Goal: Information Seeking & Learning: Learn about a topic

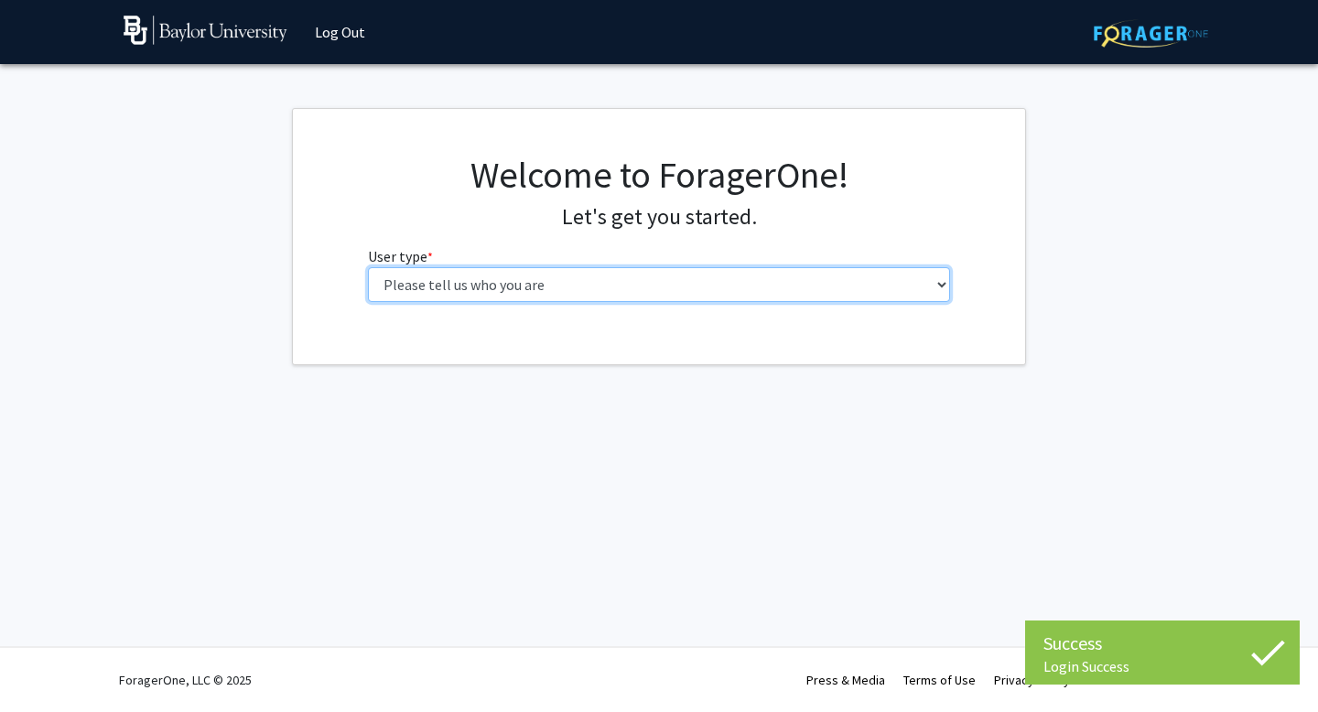
click at [584, 287] on select "Please tell us who you are Undergraduate Student Master's Student Doctoral Cand…" at bounding box center [659, 284] width 583 height 35
select select "1: undergrad"
click at [368, 267] on select "Please tell us who you are Undergraduate Student Master's Student Doctoral Cand…" at bounding box center [659, 284] width 583 height 35
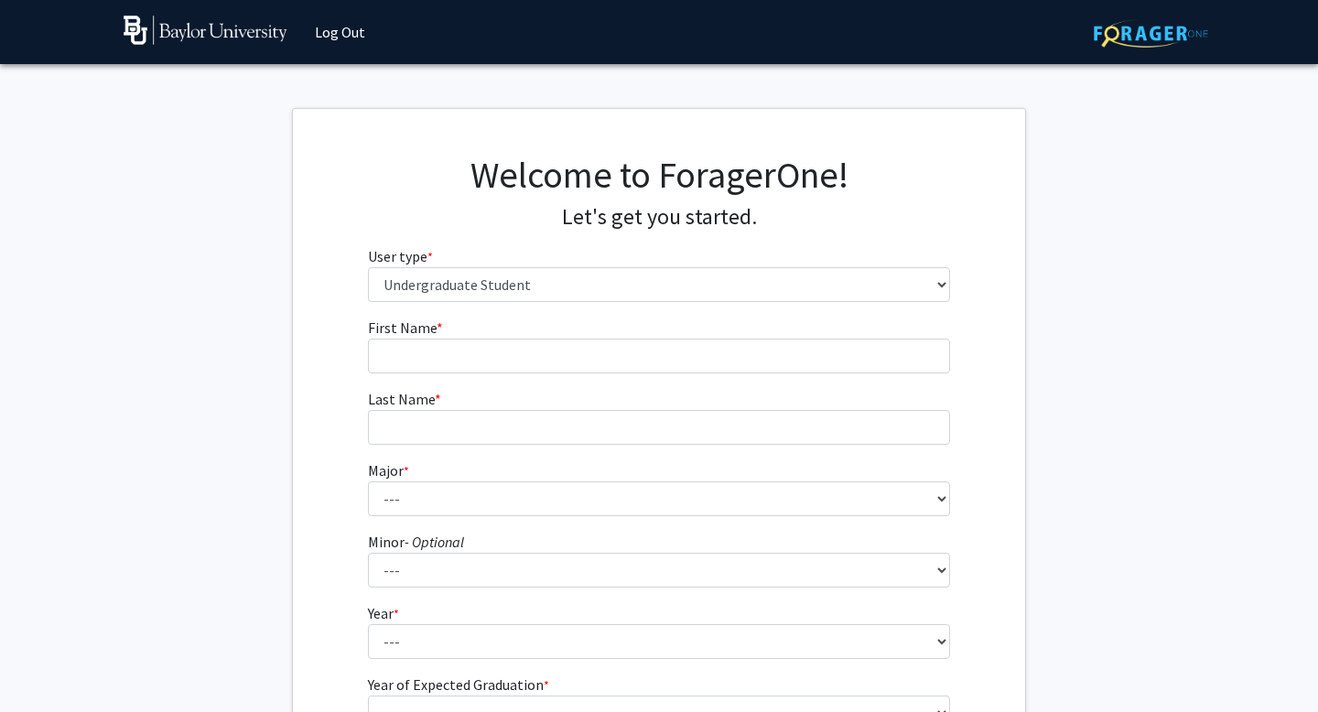
click at [564, 400] on fg-input "Last Name * required" at bounding box center [659, 416] width 583 height 57
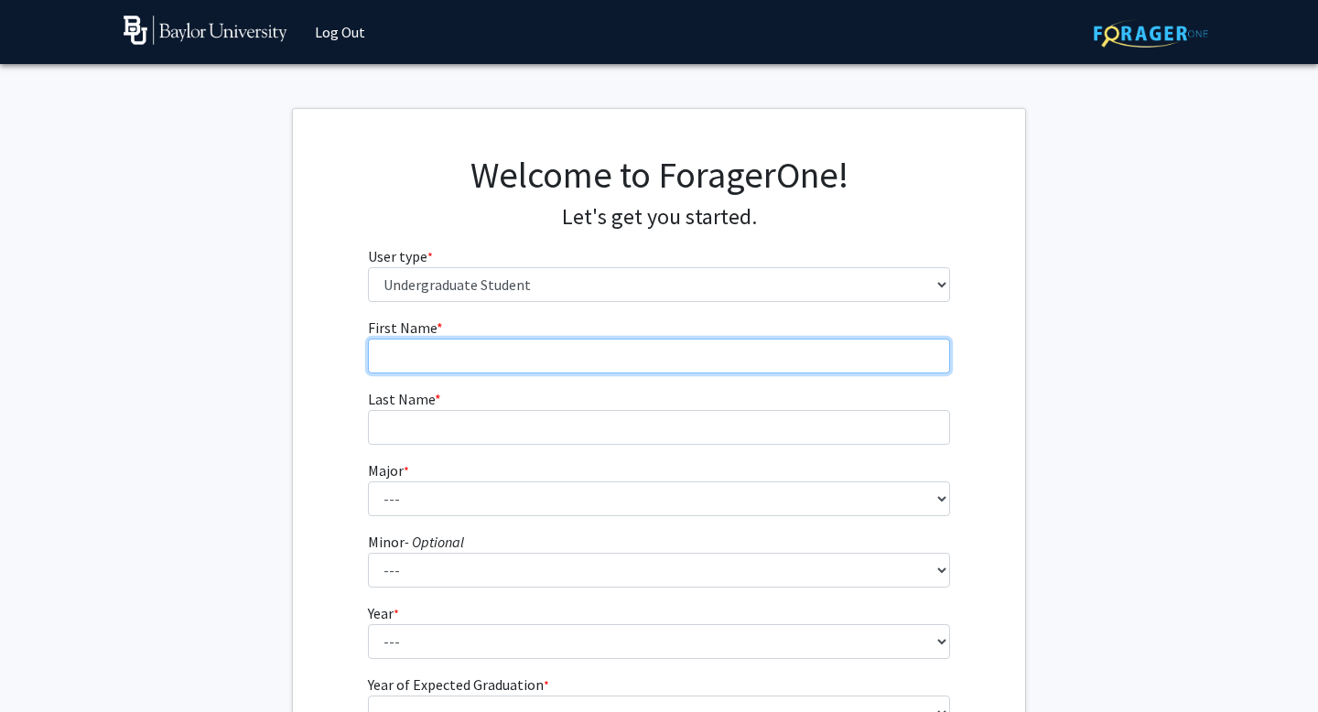
click at [493, 370] on input "First Name * required" at bounding box center [659, 356] width 583 height 35
type input "Devin"
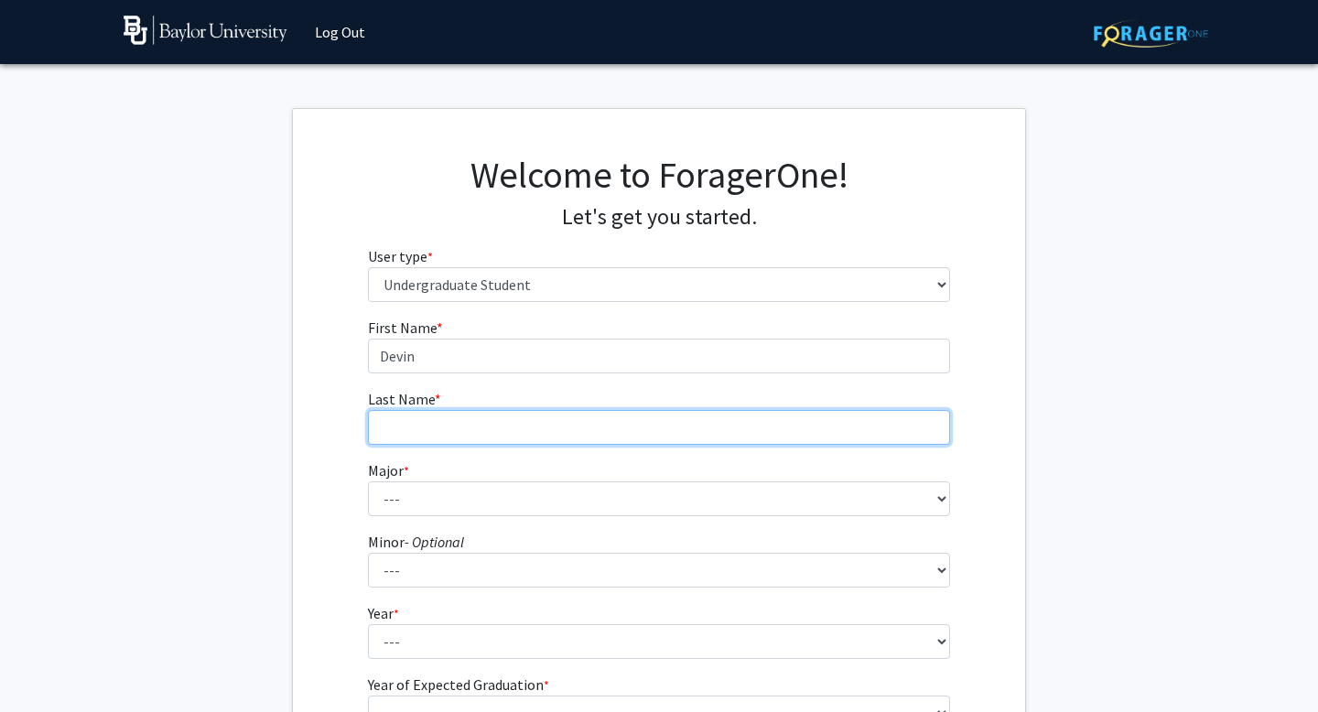
type input "[PERSON_NAME]"
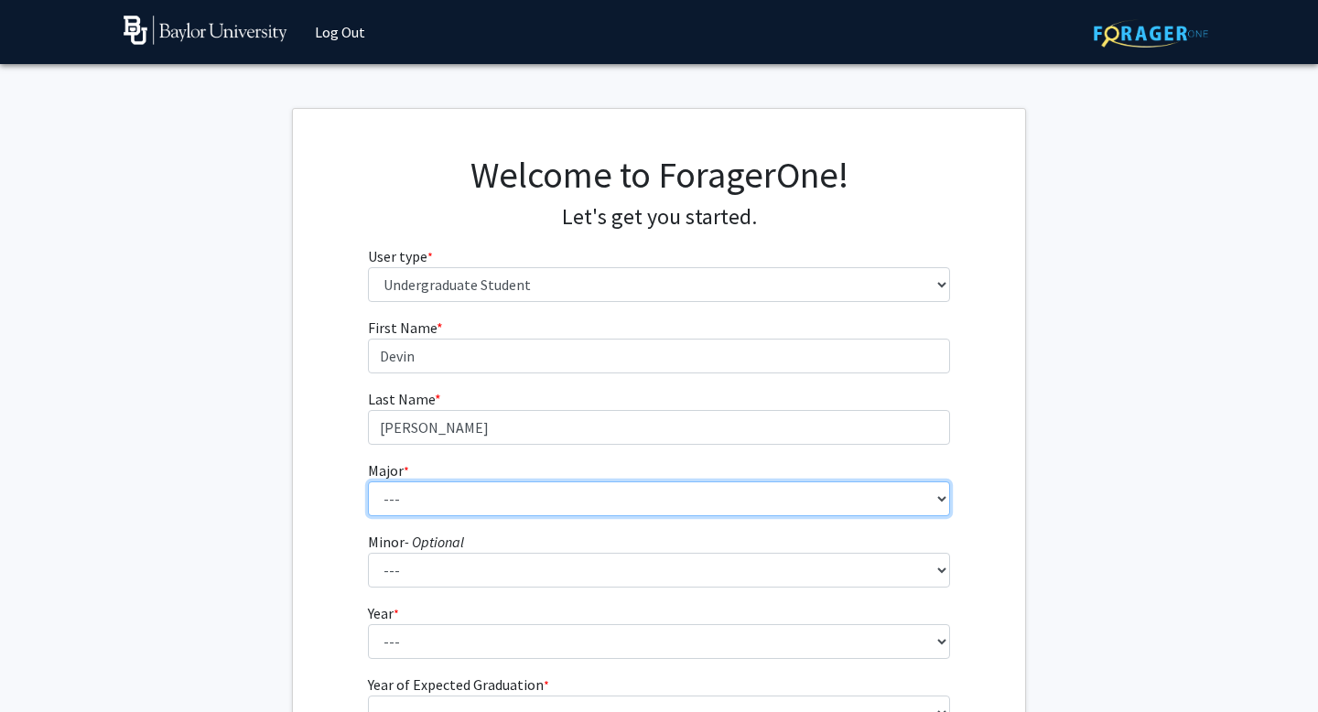
click at [475, 499] on select "--- Accounting American Studies Anthropology Apparel Design & Product Developme…" at bounding box center [659, 499] width 583 height 35
select select "14: 2679"
click at [368, 482] on select "--- Accounting American Studies Anthropology Apparel Design & Product Developme…" at bounding box center [659, 499] width 583 height 35
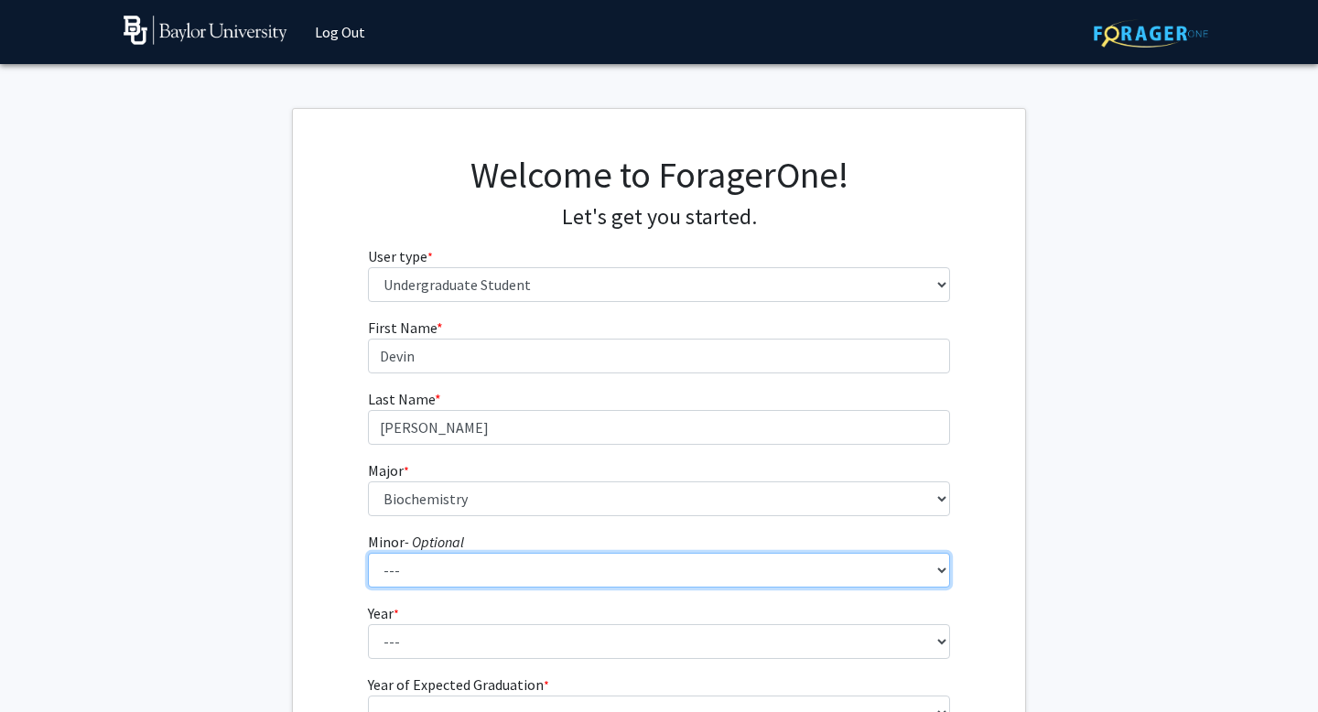
click at [426, 565] on select "--- Advertising American Sign Language American Studies Anthropology Apparel Me…" at bounding box center [659, 570] width 583 height 35
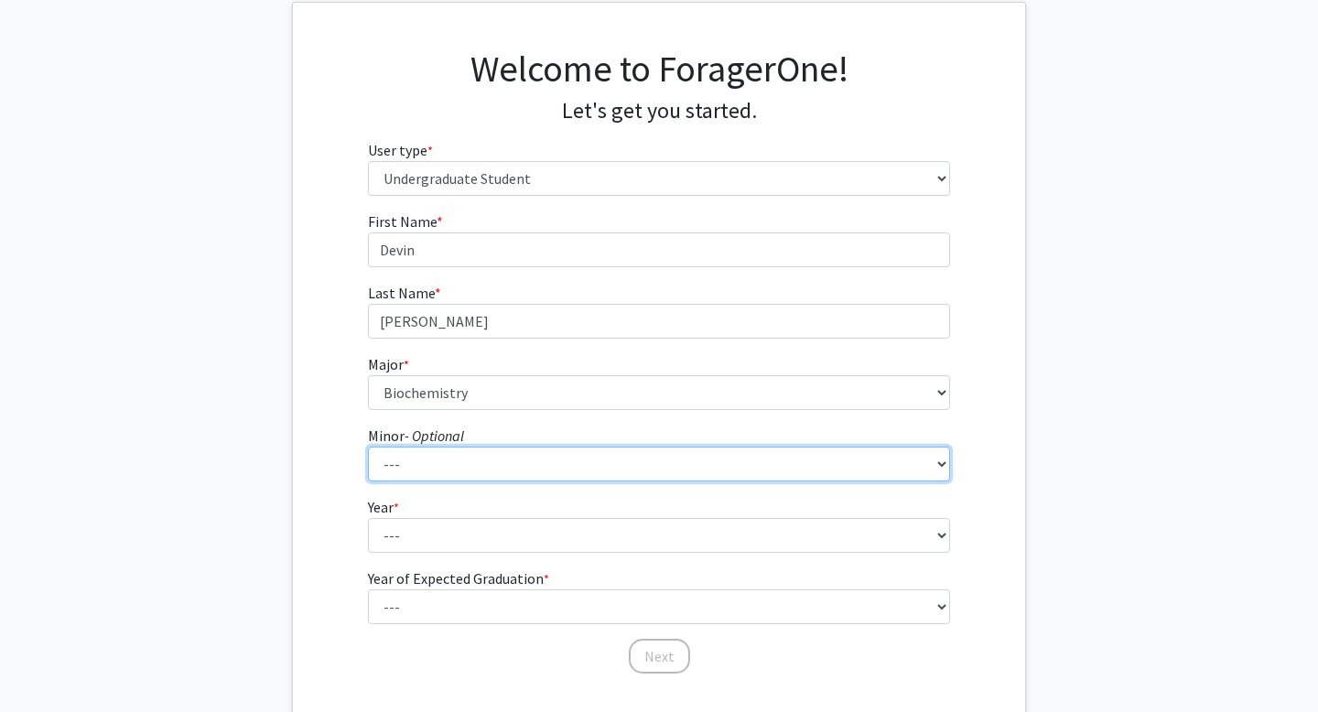
scroll to position [160, 0]
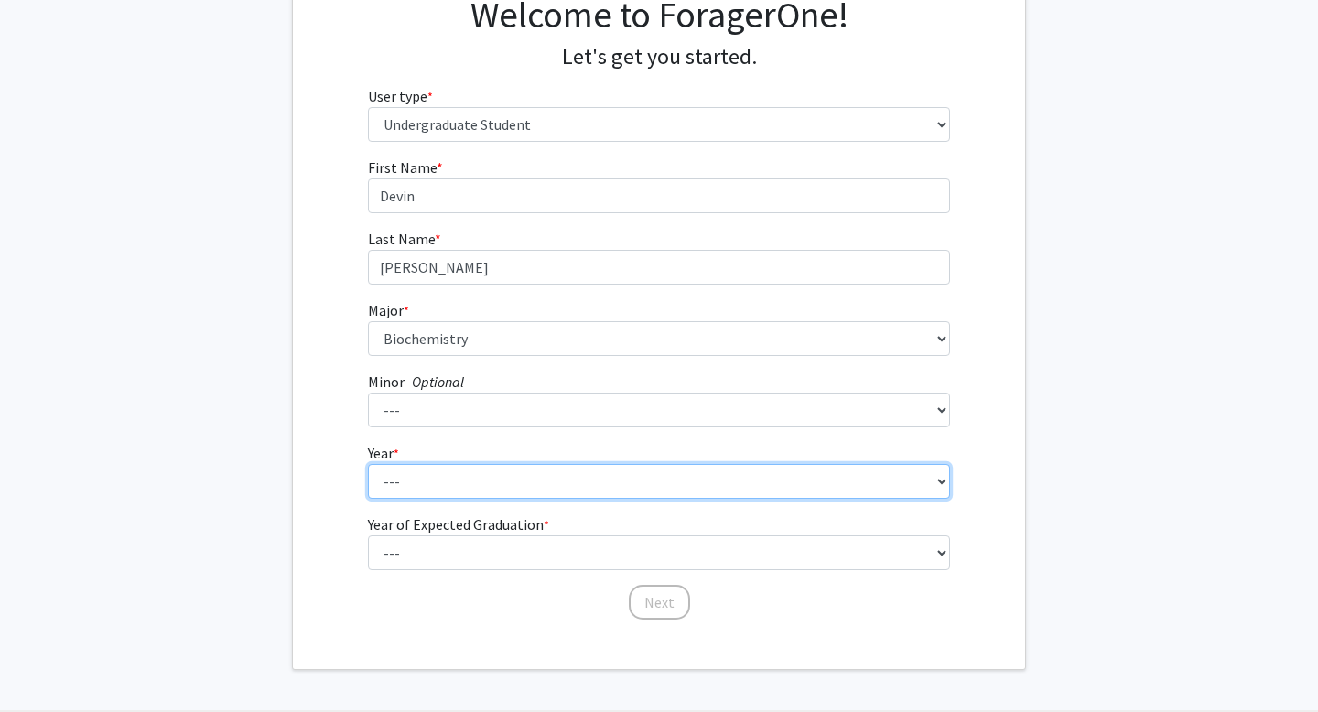
click at [447, 465] on select "--- First-year Sophomore Junior Senior Postbaccalaureate Certificate" at bounding box center [659, 481] width 583 height 35
select select "2: sophomore"
click at [368, 464] on select "--- First-year Sophomore Junior Senior Postbaccalaureate Certificate" at bounding box center [659, 481] width 583 height 35
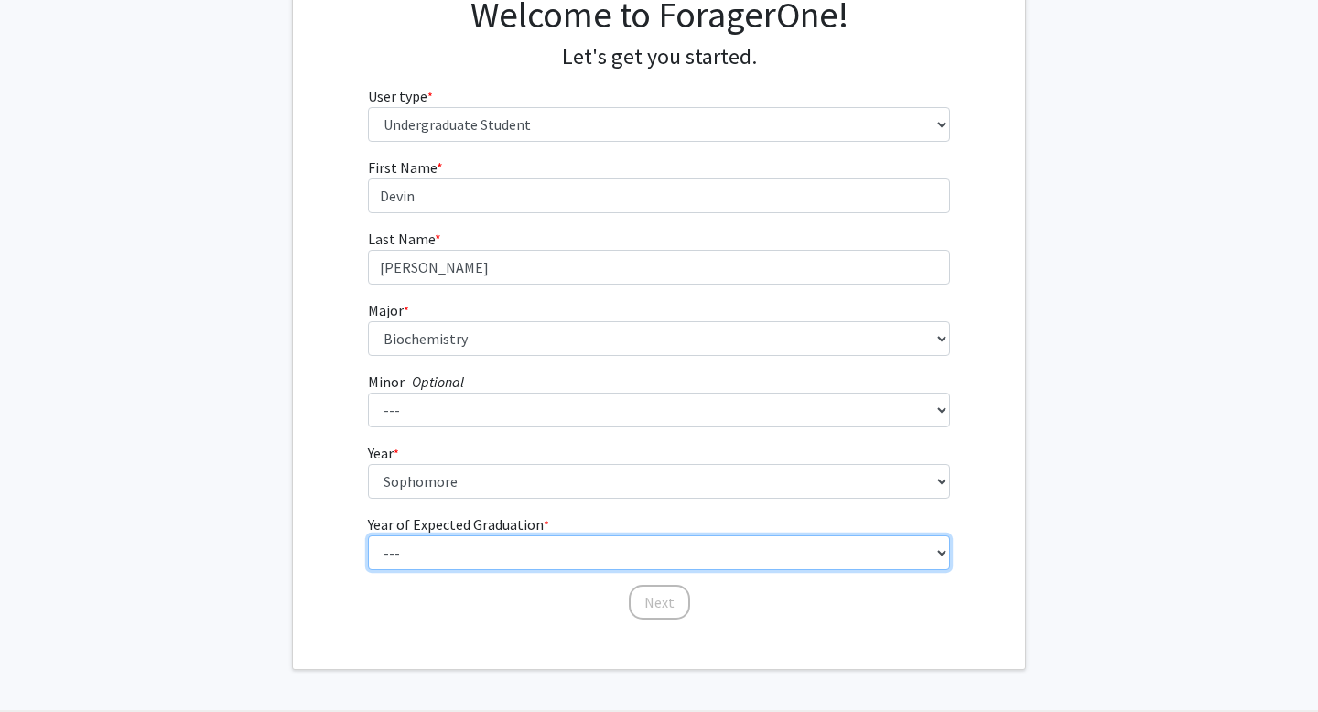
click at [472, 560] on select "--- 2025 2026 2027 2028 2029 2030 2031 2032 2033 2034" at bounding box center [659, 553] width 583 height 35
select select "4: 2028"
click at [368, 536] on select "--- 2025 2026 2027 2028 2029 2030 2031 2032 2033 2034" at bounding box center [659, 553] width 583 height 35
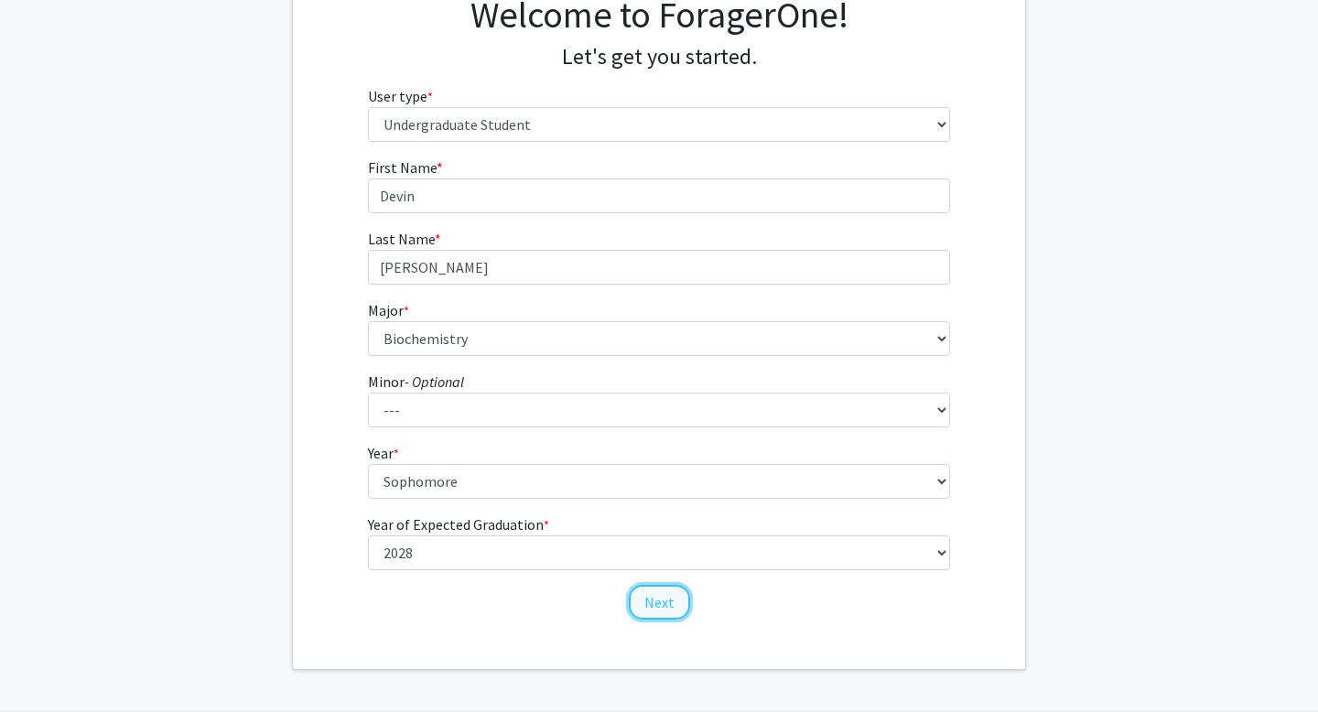
click at [673, 605] on button "Next" at bounding box center [659, 602] width 61 height 35
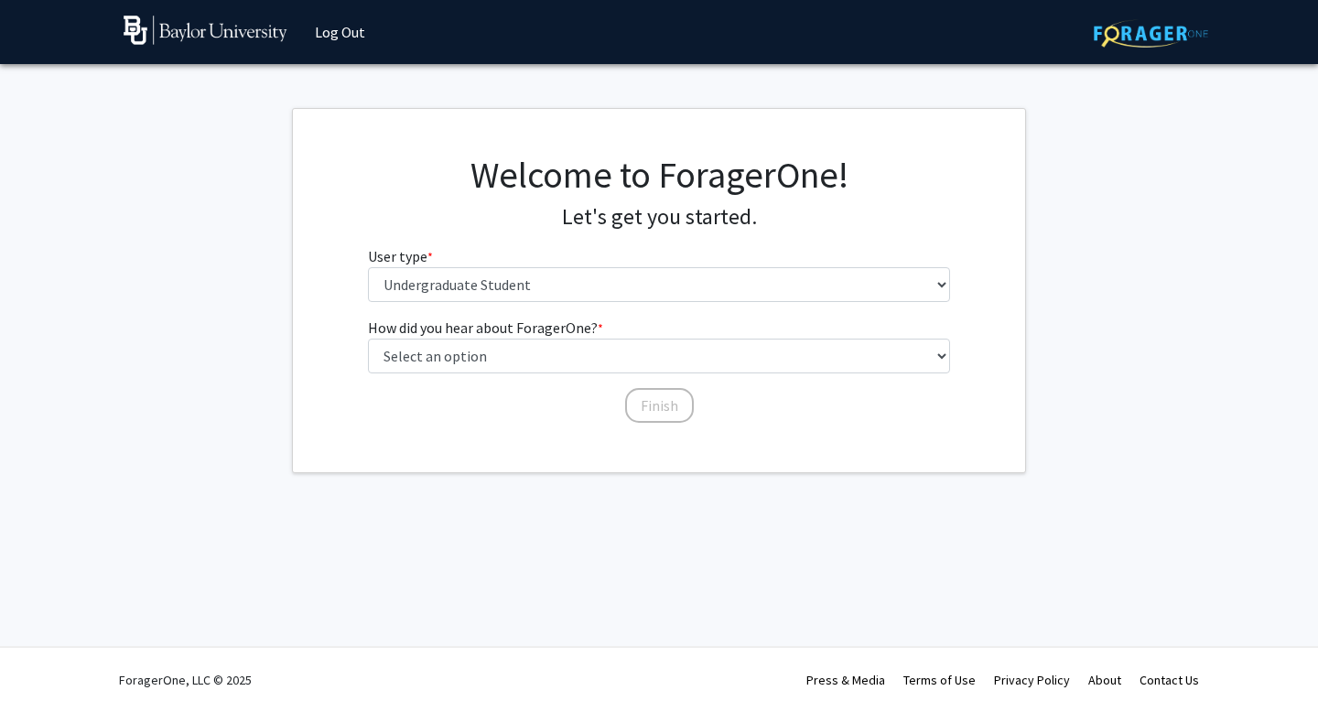
scroll to position [0, 0]
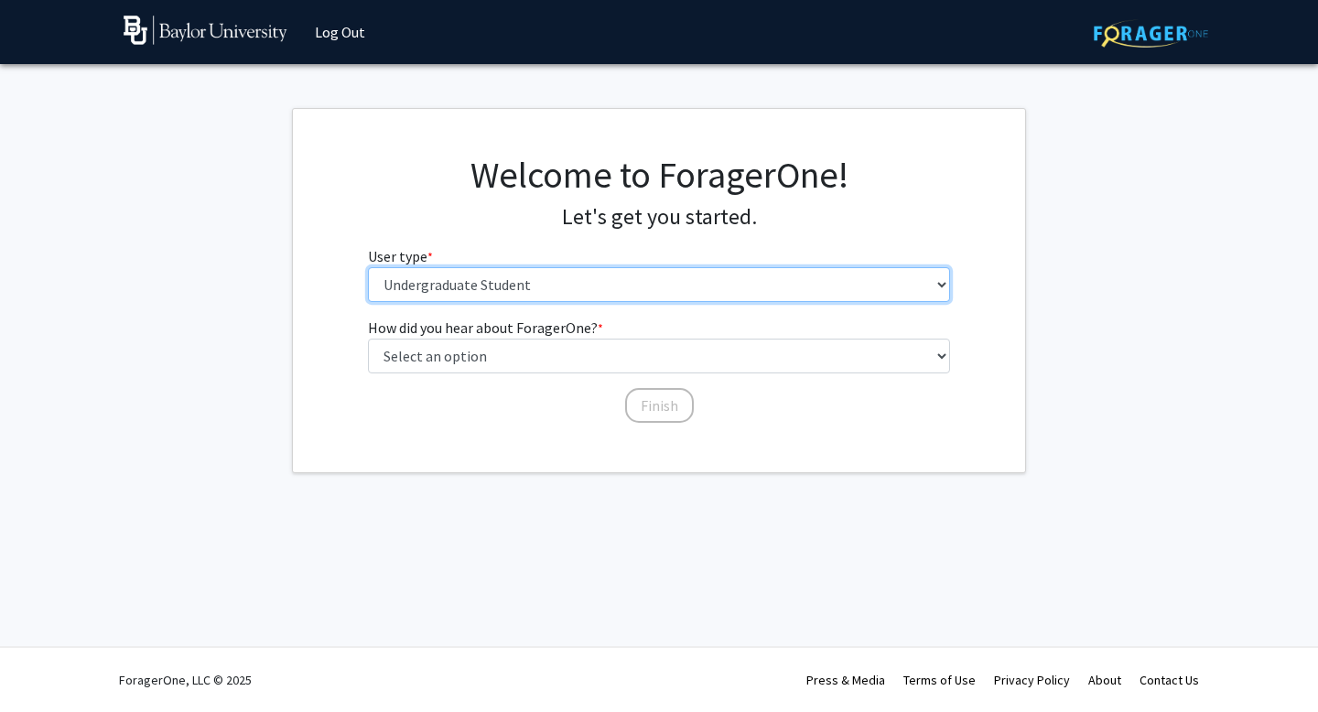
click at [579, 287] on select "Please tell us who you are Undergraduate Student Master's Student Doctoral Cand…" at bounding box center [659, 284] width 583 height 35
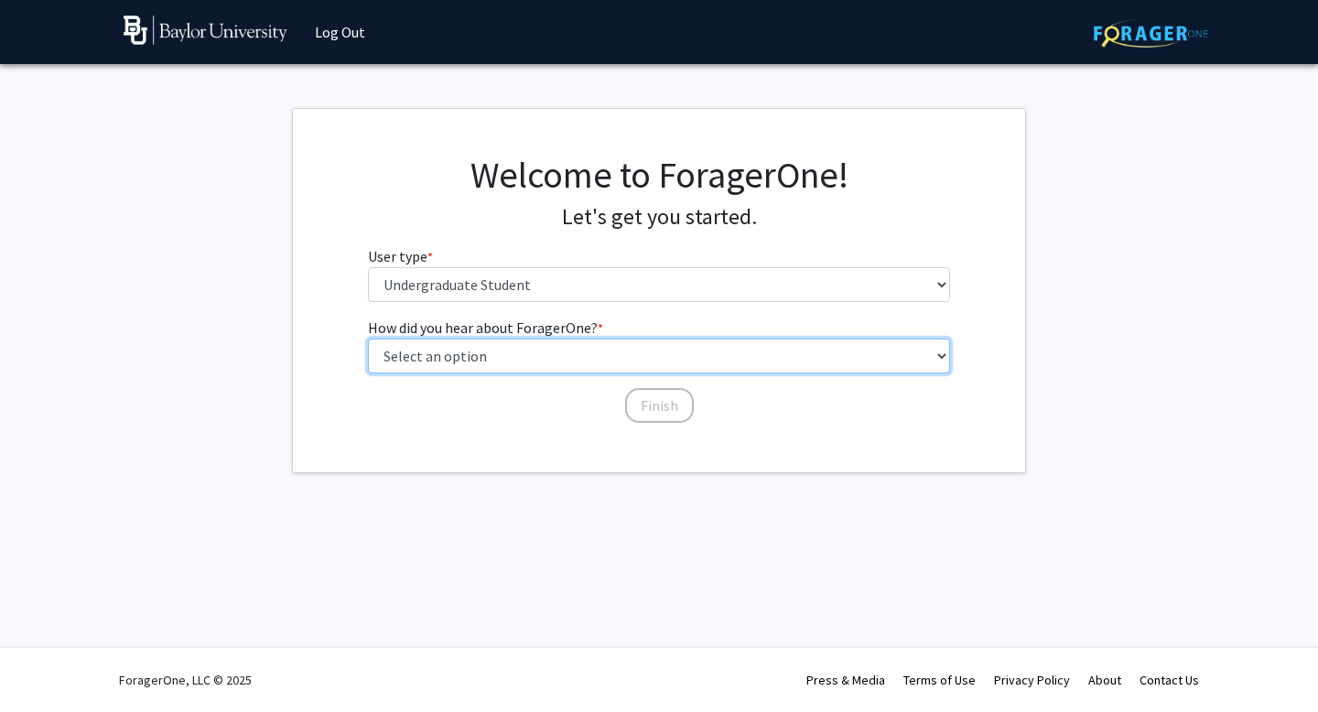
click at [490, 358] on select "Select an option Peer/student recommendation Faculty/staff recommendation Unive…" at bounding box center [659, 356] width 583 height 35
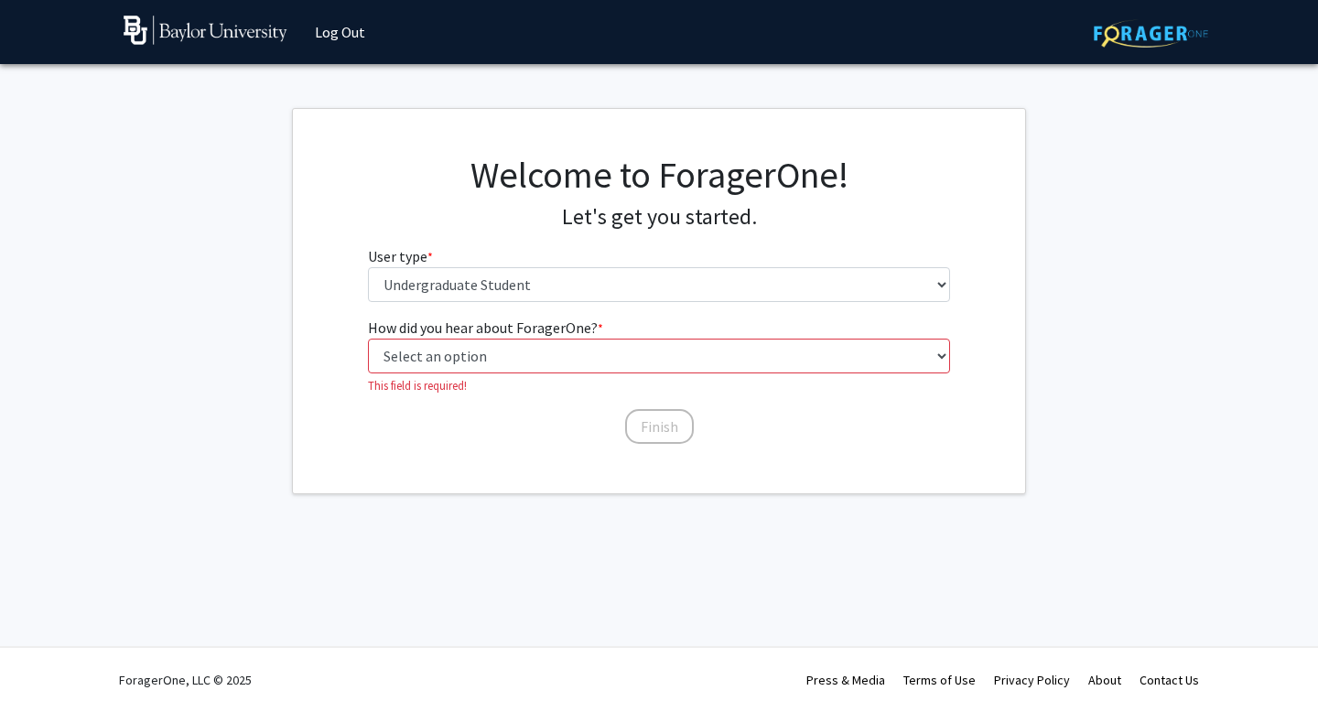
click at [644, 406] on div "How did you hear about ForagerOne? * required Select an option Peer/student rec…" at bounding box center [659, 372] width 583 height 111
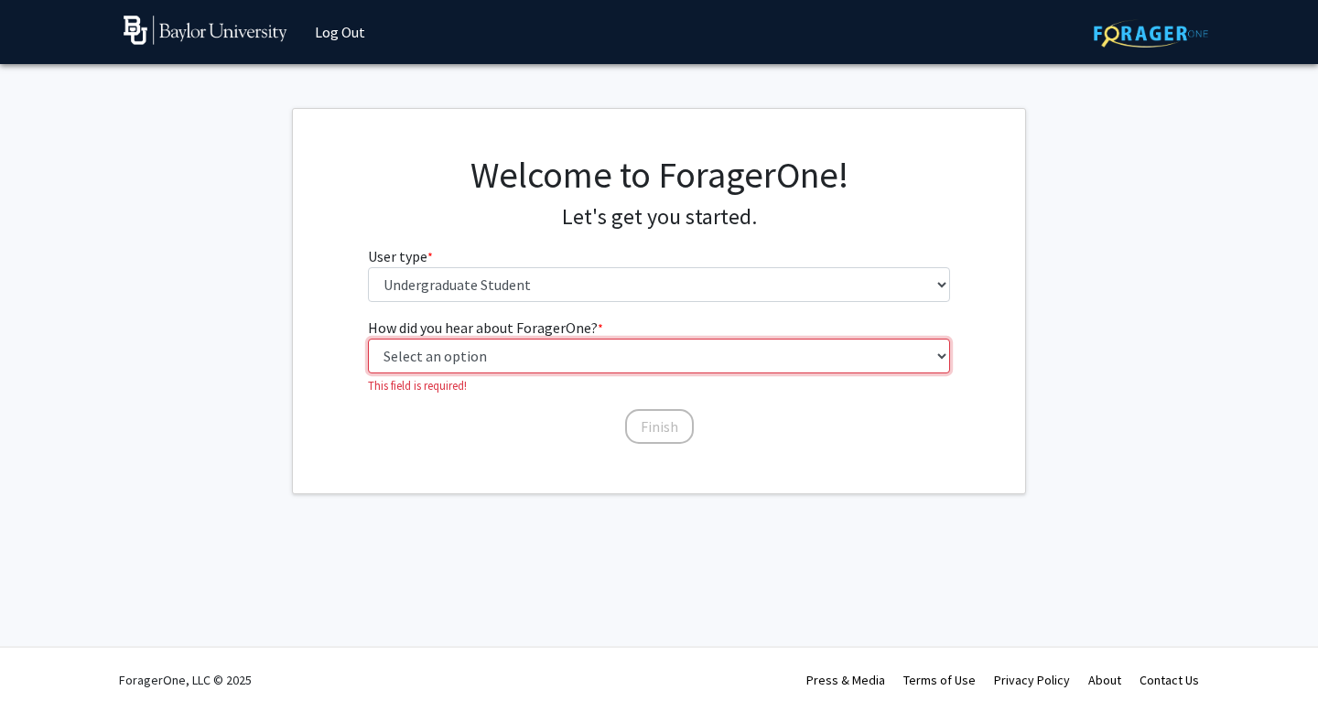
click at [573, 363] on select "Select an option Peer/student recommendation Faculty/staff recommendation Unive…" at bounding box center [659, 356] width 583 height 35
select select "1: peer_recommendation"
click at [368, 339] on select "Select an option Peer/student recommendation Faculty/staff recommendation Unive…" at bounding box center [659, 356] width 583 height 35
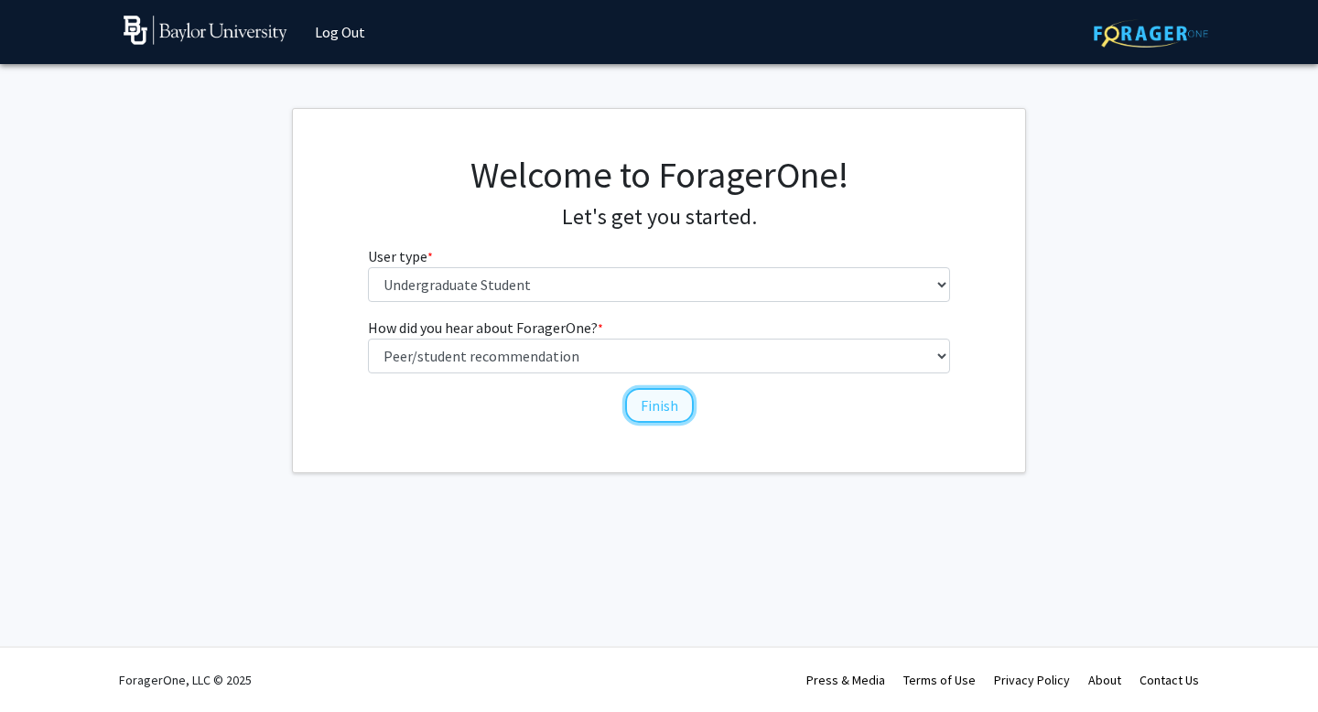
click at [655, 397] on button "Finish" at bounding box center [659, 405] width 69 height 35
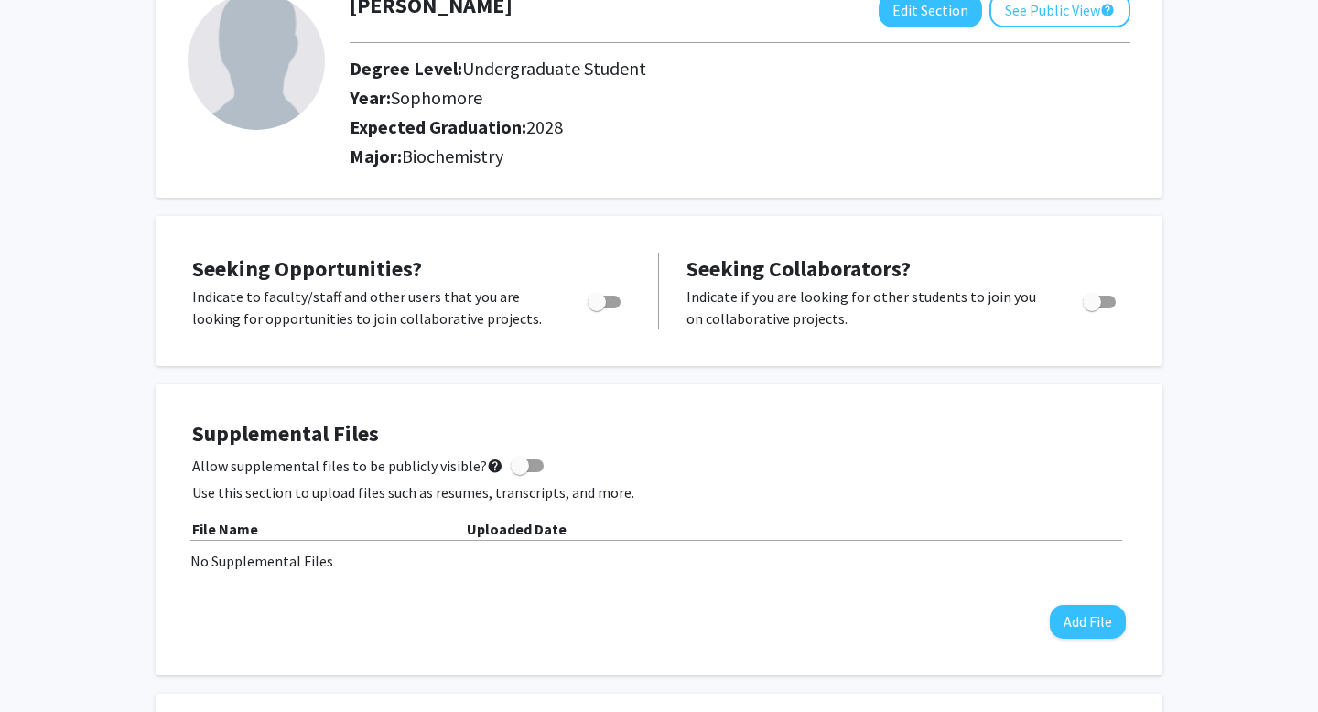
scroll to position [129, 0]
click at [607, 296] on span "Toggle" at bounding box center [604, 301] width 33 height 13
click at [597, 308] on input "Are you actively seeking opportunities?" at bounding box center [596, 308] width 1 height 1
checkbox input "true"
click at [1111, 304] on span "Toggle" at bounding box center [1099, 301] width 33 height 13
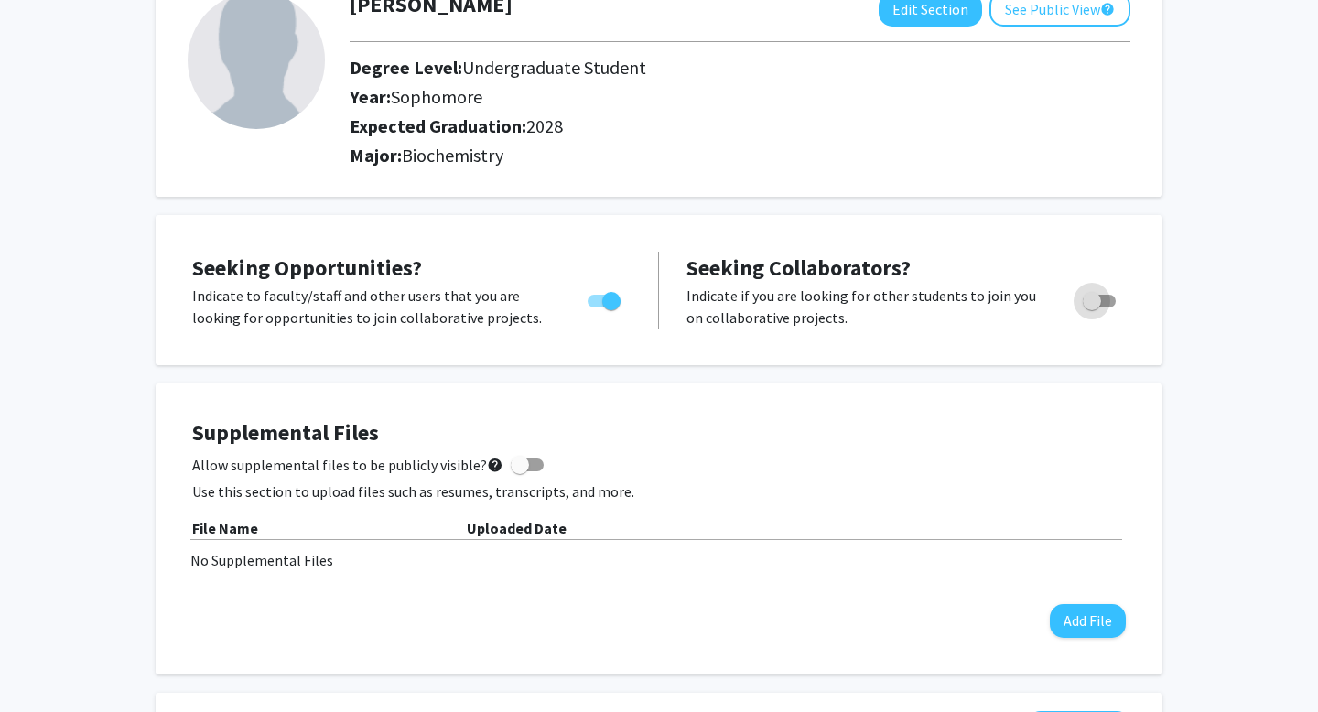
click at [1092, 308] on input "Would you like to receive other student requests to work with you?" at bounding box center [1091, 308] width 1 height 1
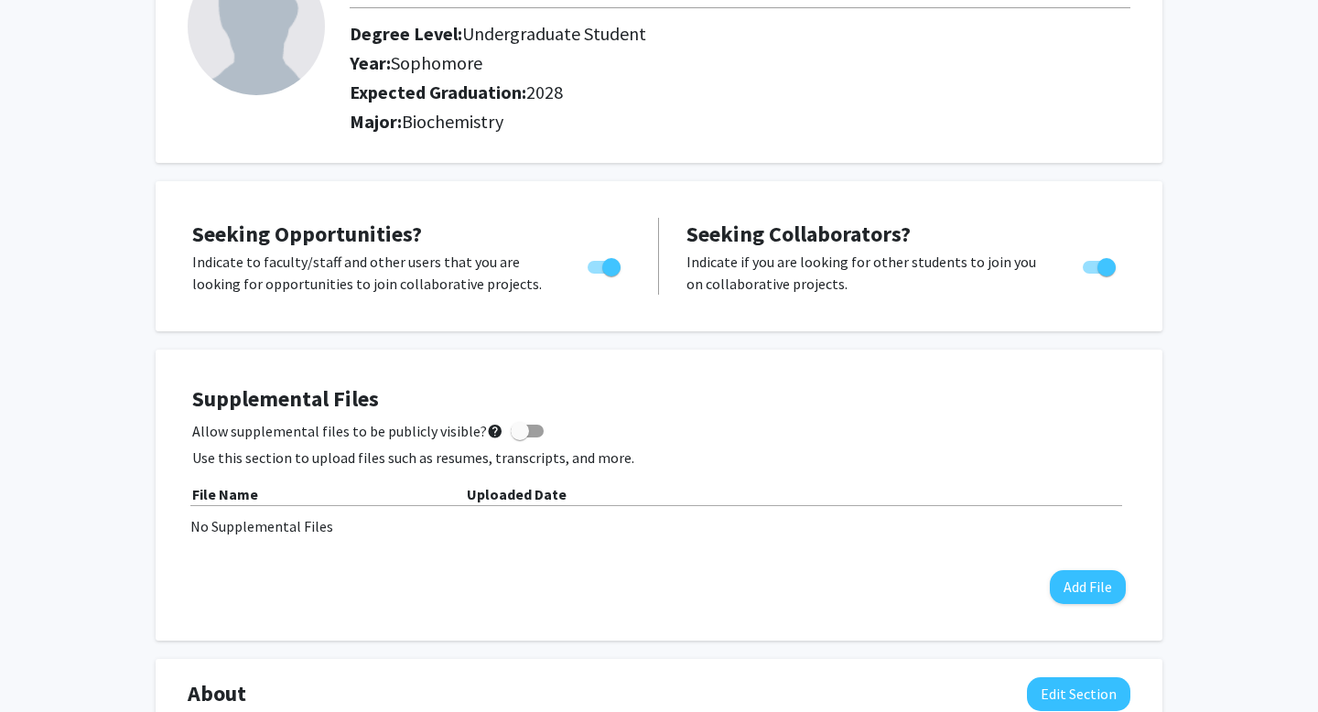
scroll to position [166, 0]
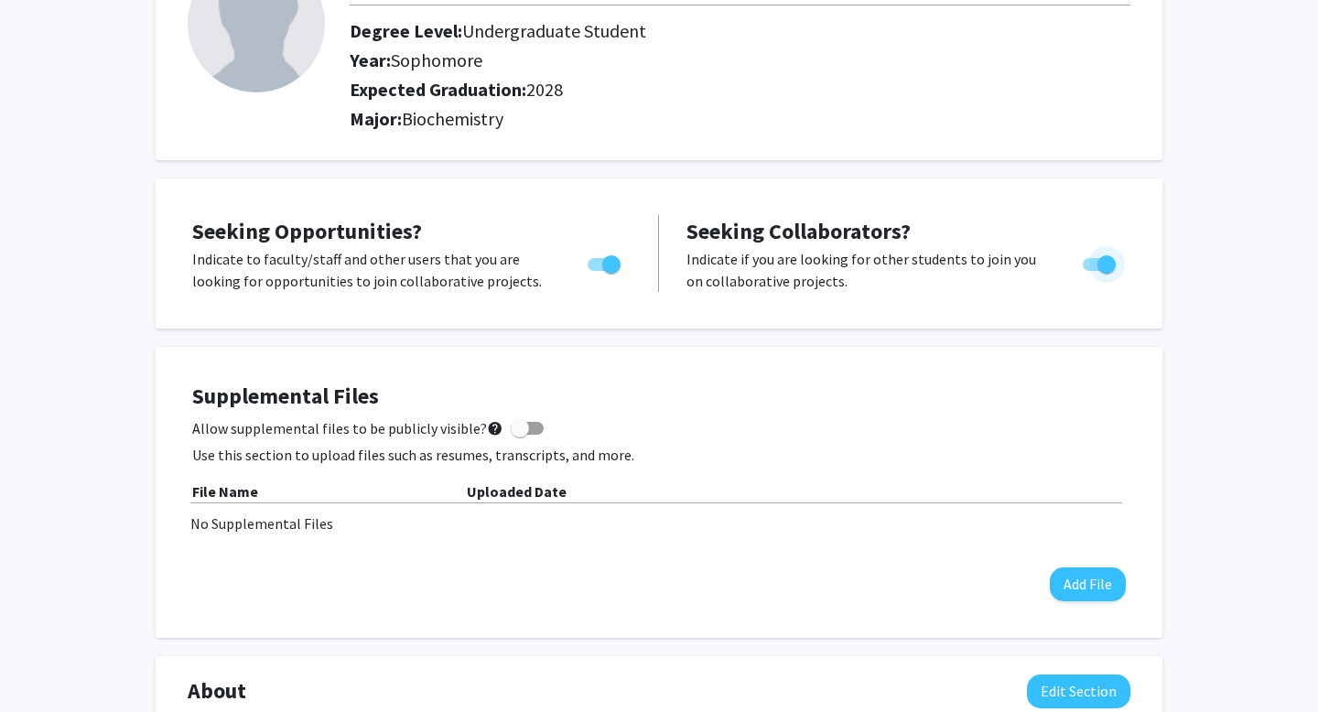
click at [1096, 265] on span "Toggle" at bounding box center [1099, 264] width 33 height 13
click at [1092, 271] on input "Would you like to receive other student requests to work with you?" at bounding box center [1091, 271] width 1 height 1
checkbox input "false"
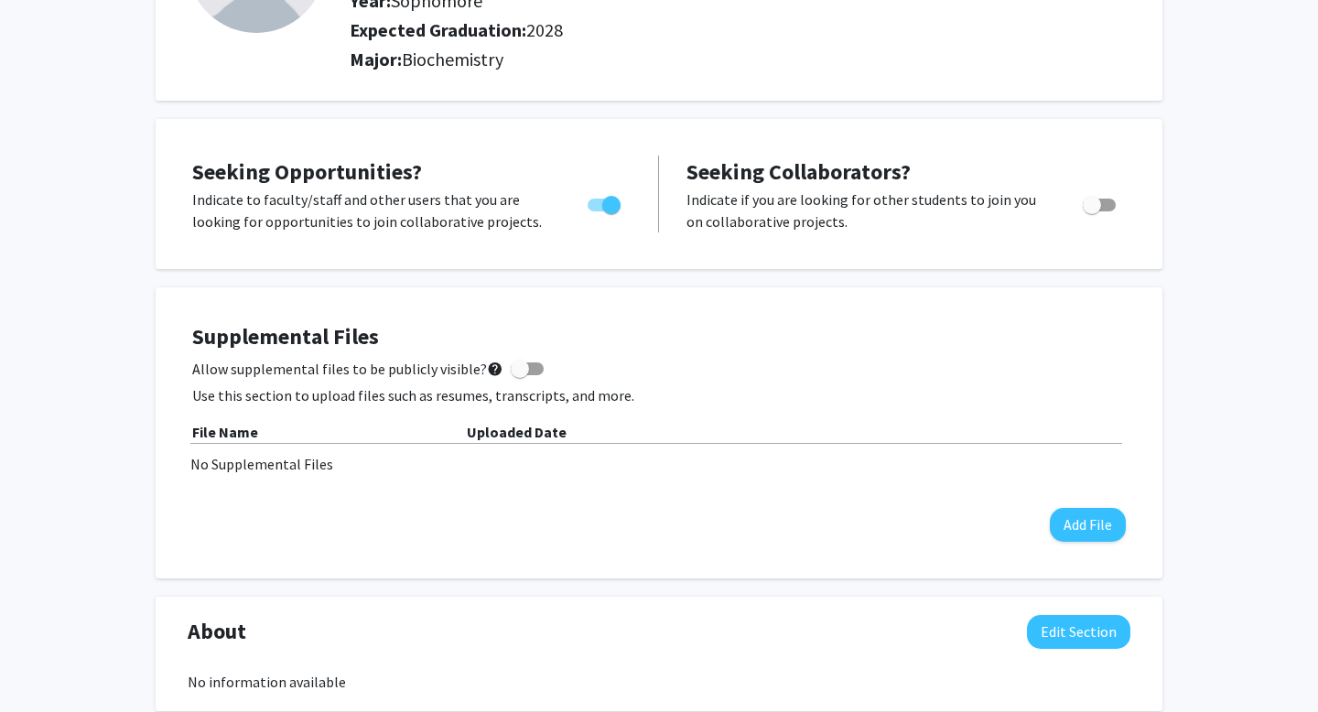
scroll to position [0, 0]
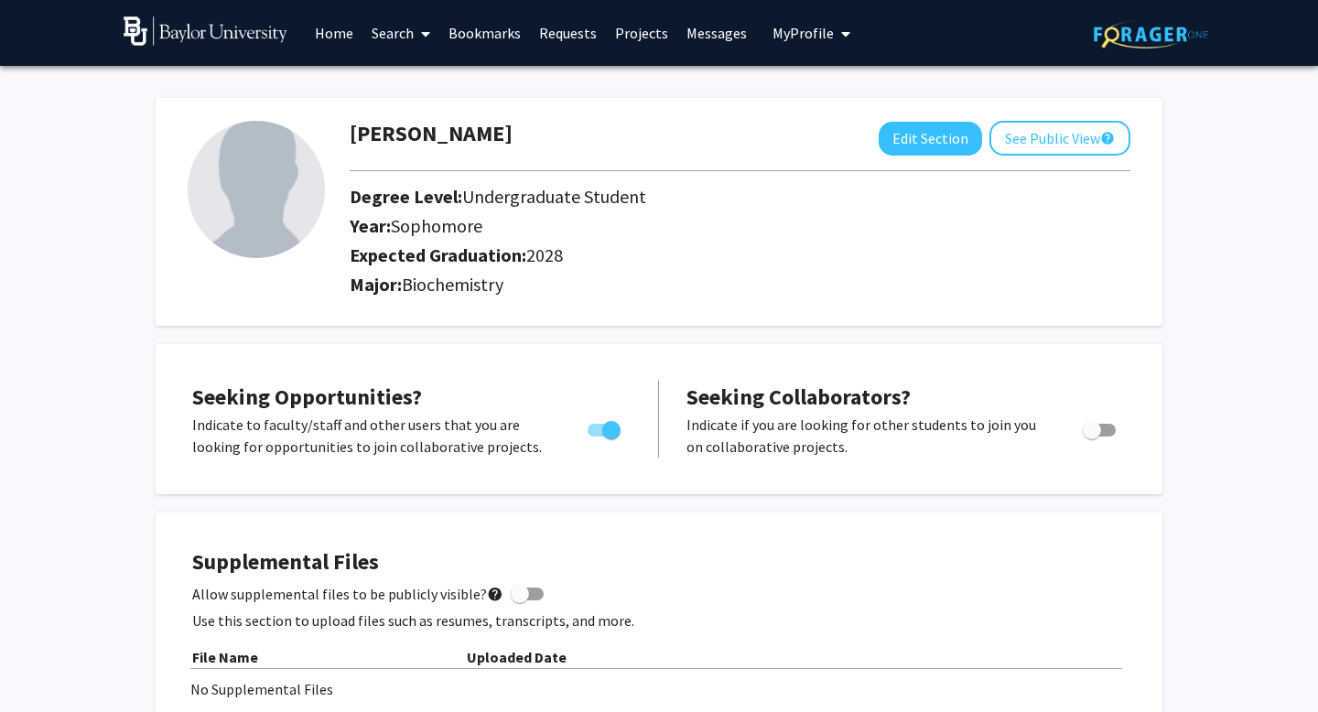
click at [409, 37] on link "Search" at bounding box center [401, 33] width 77 height 64
click at [652, 36] on link "Projects" at bounding box center [641, 33] width 71 height 64
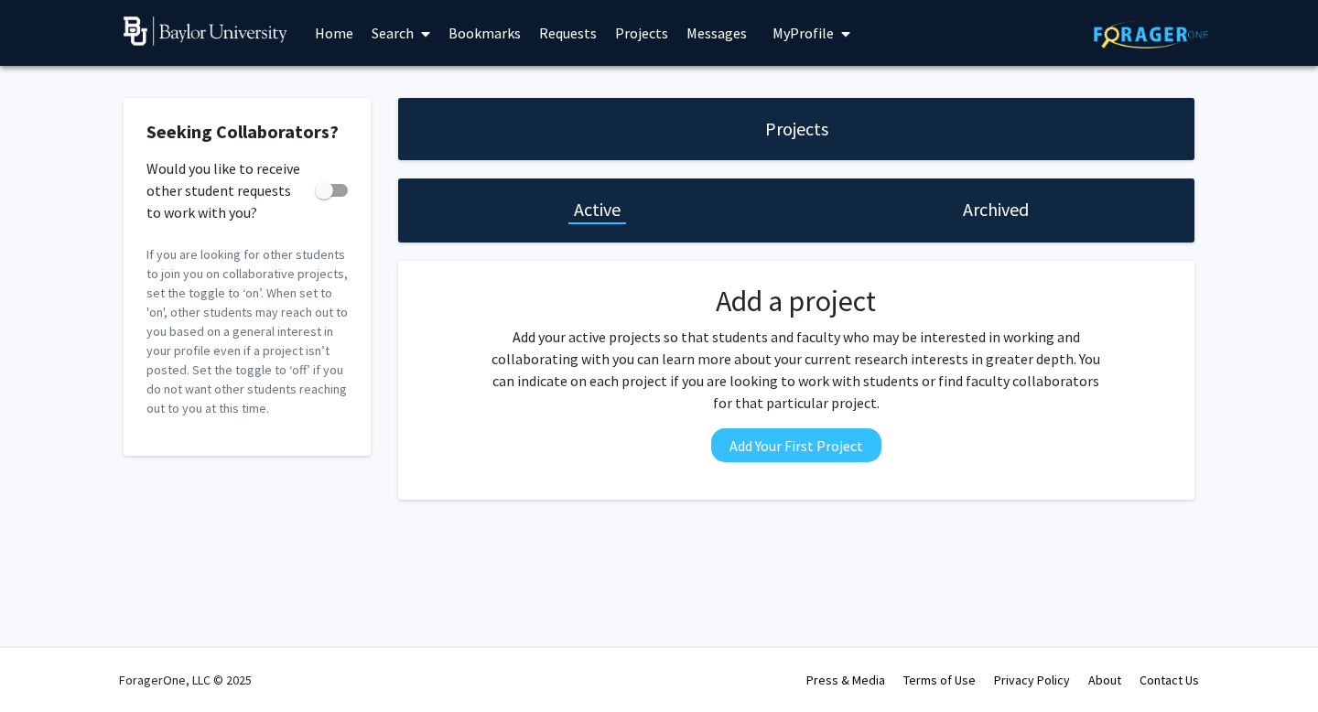
click at [428, 33] on icon at bounding box center [425, 34] width 9 height 15
click at [415, 73] on span "Faculty/Staff" at bounding box center [430, 84] width 135 height 37
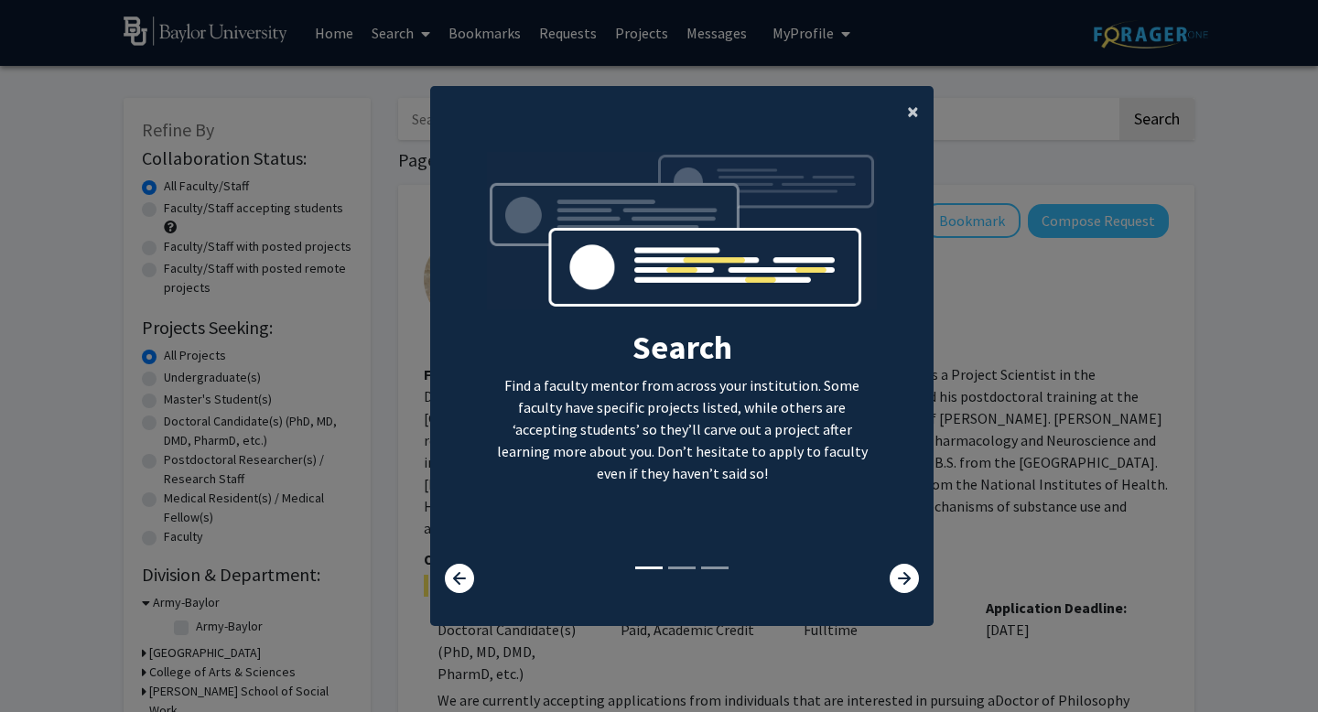
click at [915, 109] on span "×" at bounding box center [913, 111] width 12 height 28
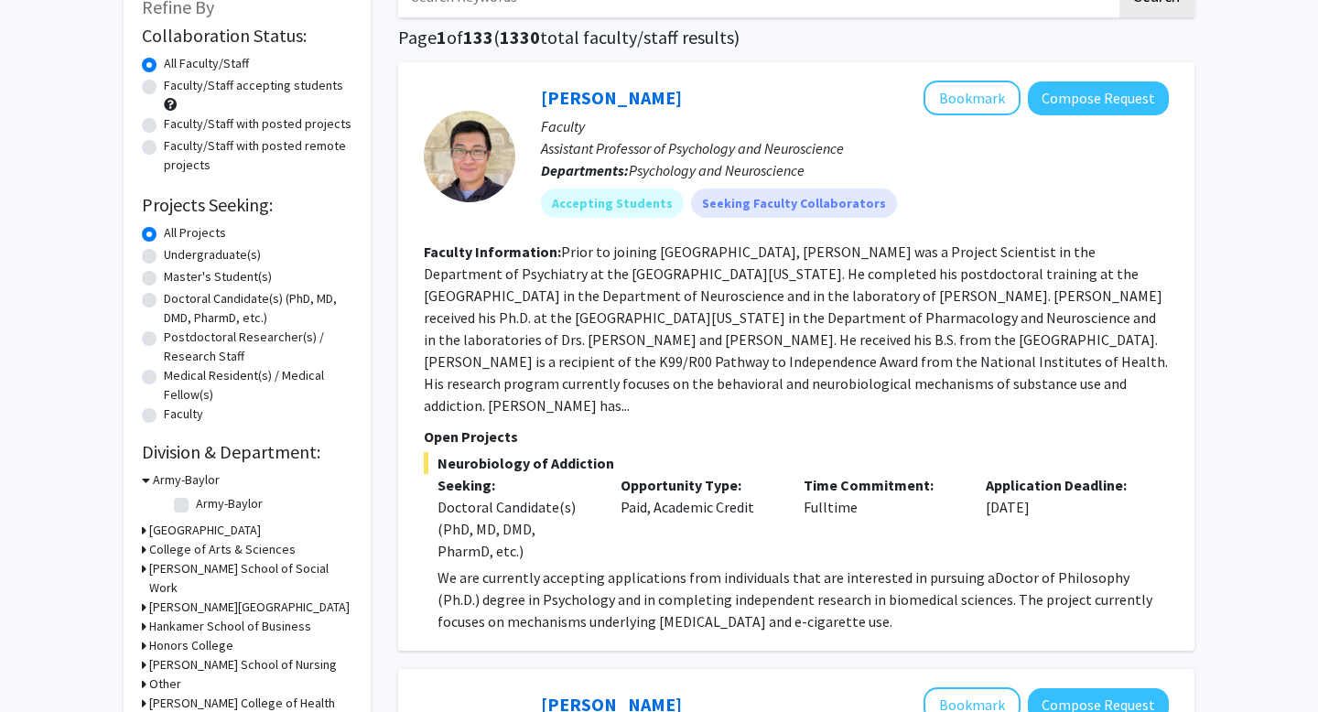
scroll to position [116, 0]
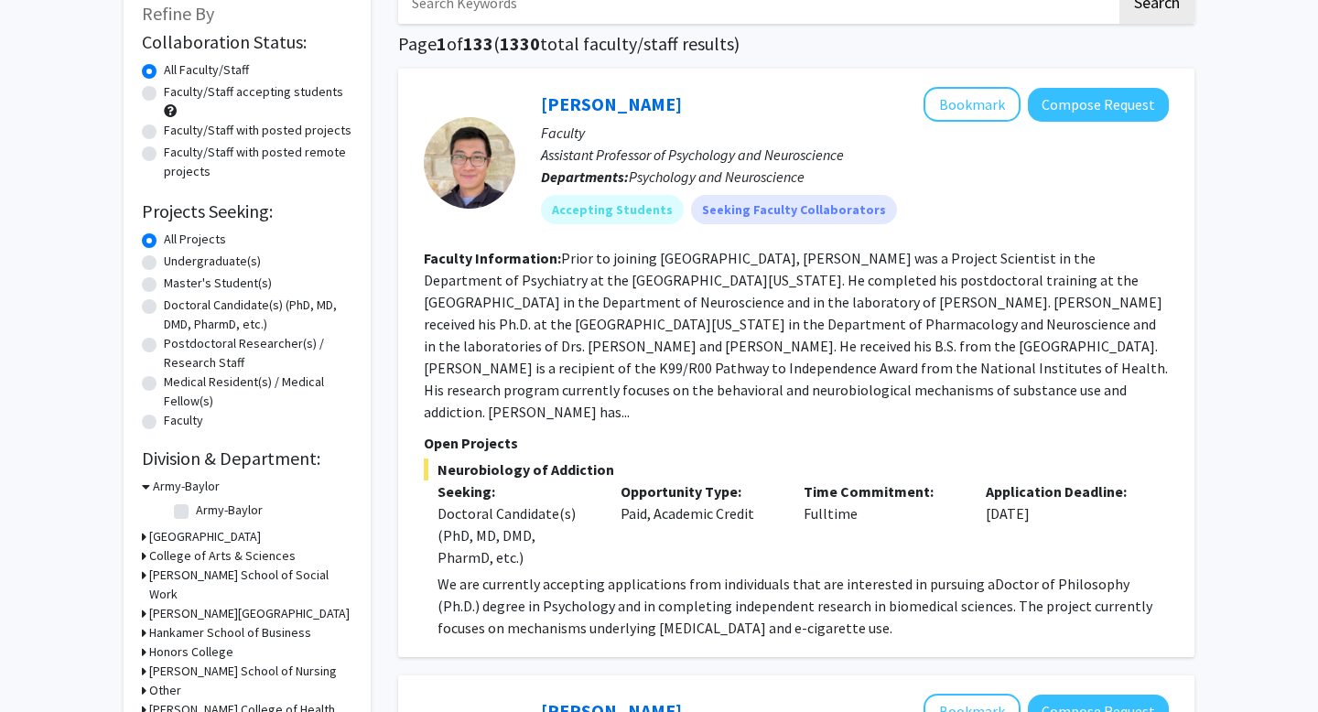
click at [164, 262] on label "Undergraduate(s)" at bounding box center [212, 261] width 97 height 19
click at [164, 262] on input "Undergraduate(s)" at bounding box center [170, 258] width 12 height 12
radio input "true"
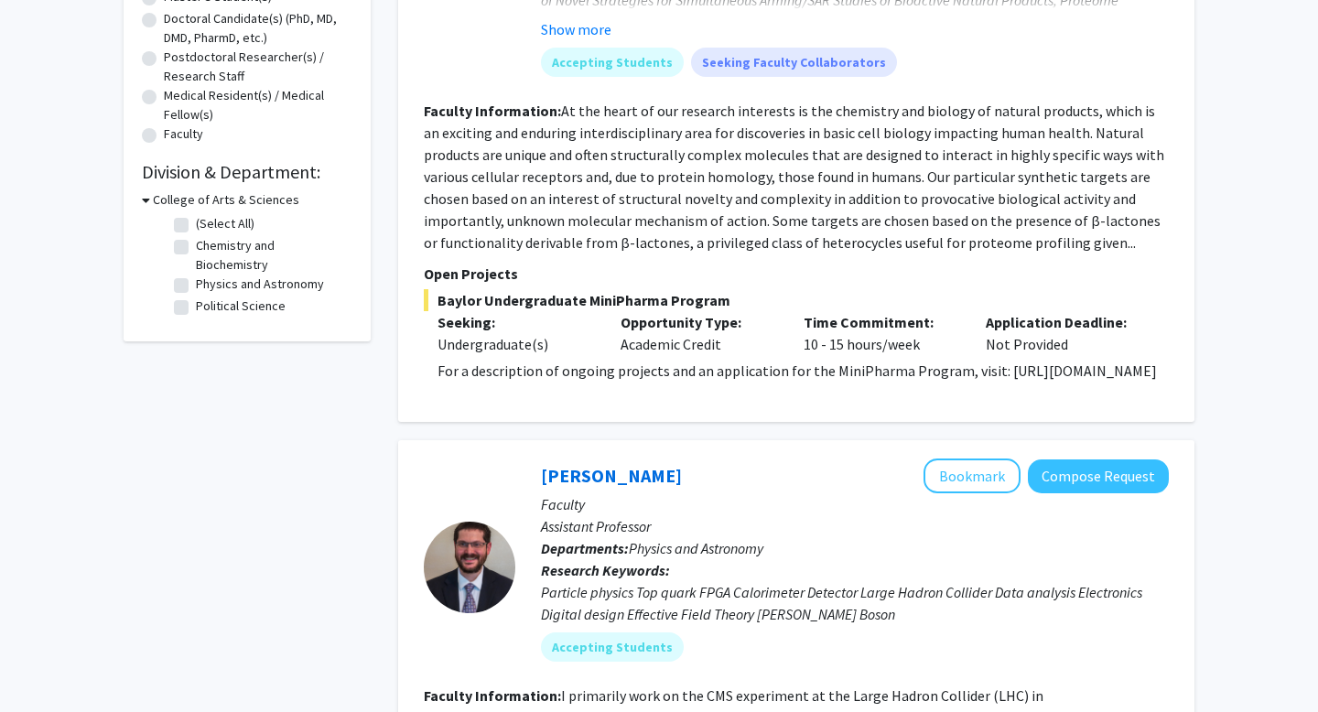
scroll to position [438, 0]
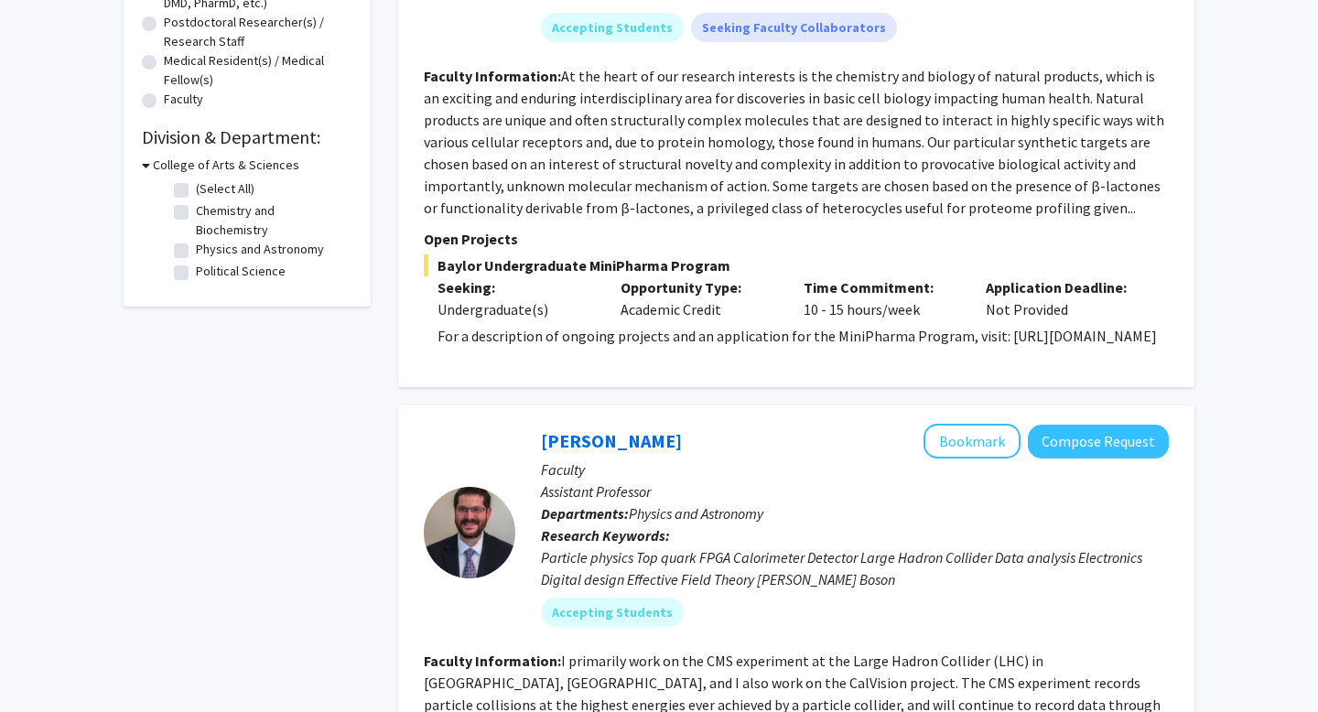
click at [196, 211] on label "Chemistry and Biochemistry" at bounding box center [272, 220] width 152 height 38
click at [196, 211] on input "Chemistry and Biochemistry" at bounding box center [202, 207] width 12 height 12
checkbox input "true"
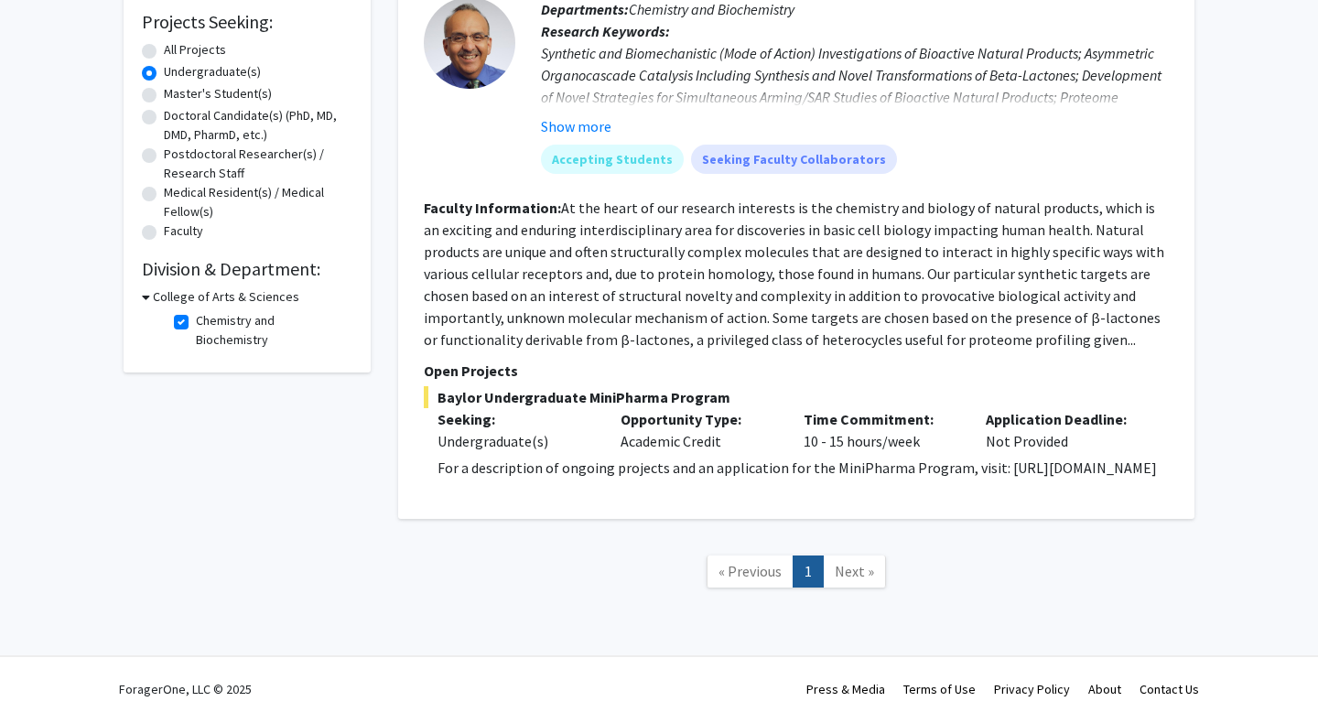
scroll to position [337, 0]
